Goal: Task Accomplishment & Management: Manage account settings

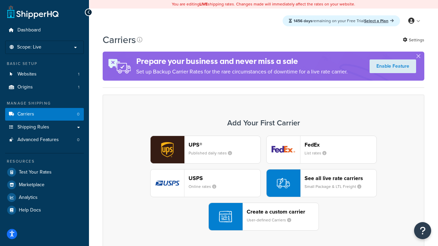
click at [264, 183] on div "UPS® Published daily rates FedEx List rates USPS Online rates See all live rate…" at bounding box center [263, 183] width 307 height 95
click at [341, 145] on header "FedEx" at bounding box center [341, 145] width 72 height 7
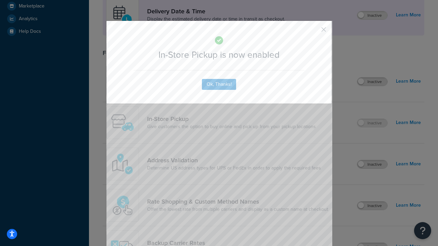
click at [314, 32] on button "button" at bounding box center [314, 32] width 2 height 2
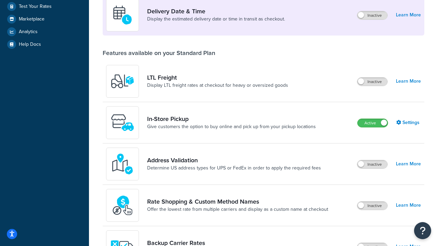
scroll to position [192, 0]
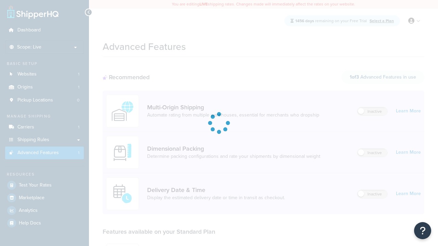
scroll to position [179, 0]
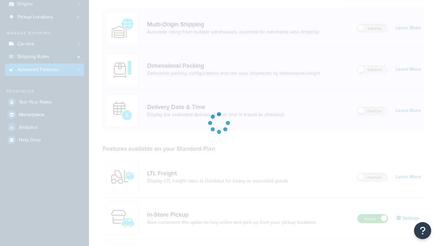
click at [373, 215] on label "Active" at bounding box center [373, 219] width 30 height 8
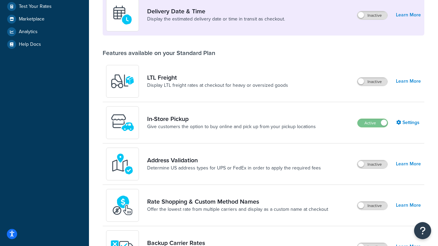
scroll to position [166, 0]
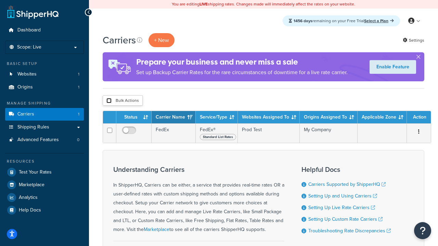
click at [109, 101] on input "checkbox" at bounding box center [108, 100] width 5 height 5
checkbox input "true"
click at [0, 0] on button "Delete" at bounding box center [0, 0] width 0 height 0
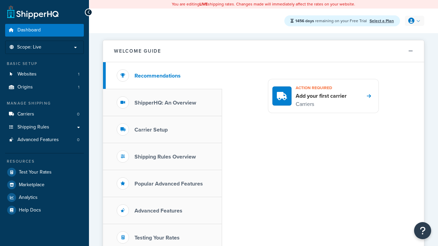
click at [414, 21] on icon at bounding box center [411, 21] width 6 height 6
click at [0, 0] on span "My Profile" at bounding box center [0, 0] width 0 height 0
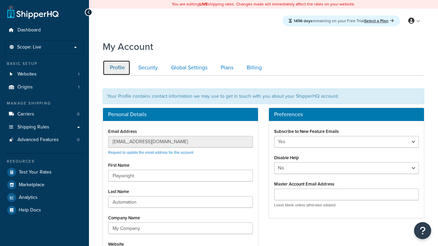
click at [116, 68] on link "Profile" at bounding box center [117, 67] width 28 height 15
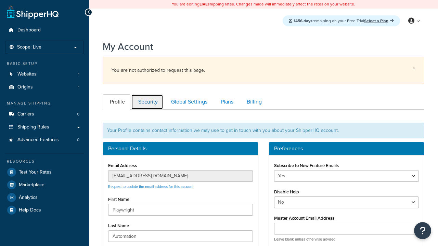
click at [147, 94] on link "Security" at bounding box center [147, 101] width 32 height 15
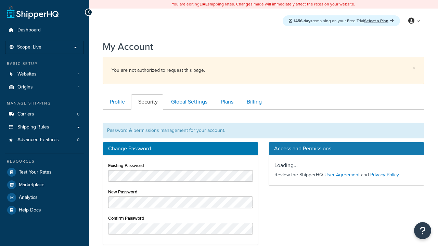
scroll to position [110, 0]
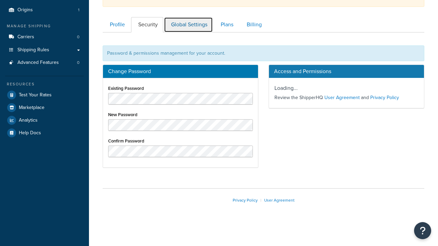
click at [188, 25] on link "Global Settings" at bounding box center [188, 24] width 49 height 15
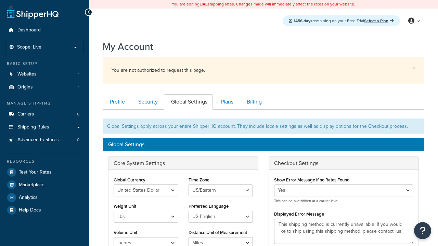
scroll to position [110, 0]
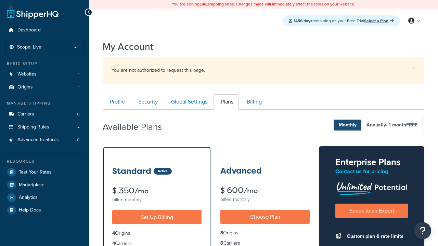
scroll to position [110, 0]
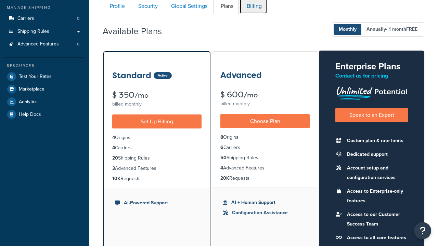
click at [253, 8] on link "Billing" at bounding box center [254, 6] width 28 height 15
